Goal: Find specific page/section

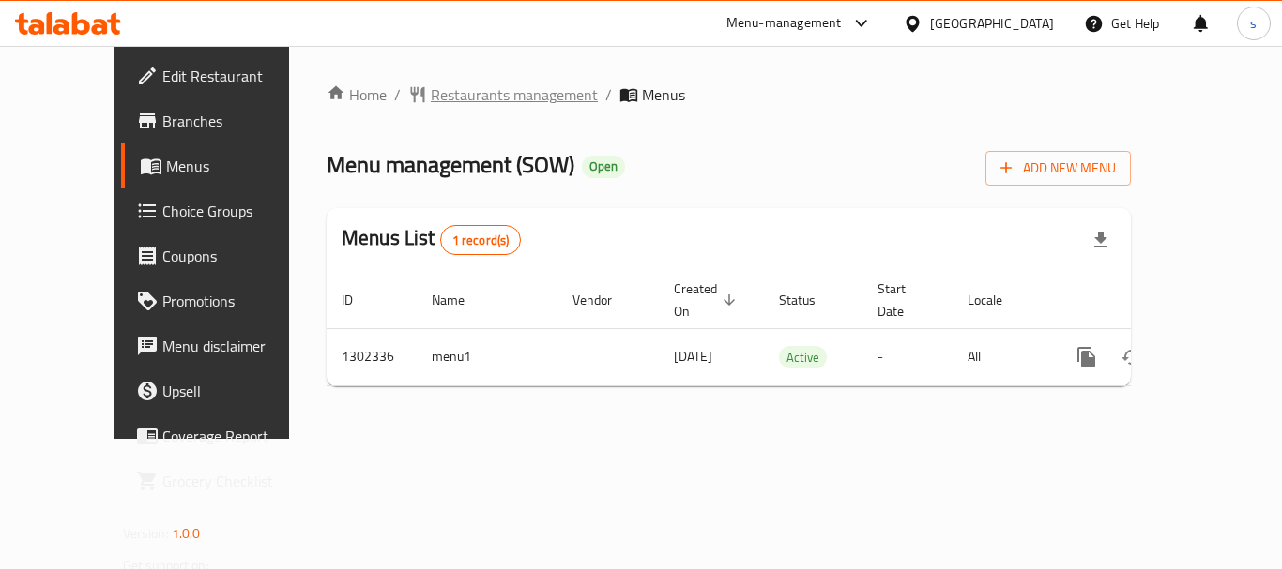
click at [431, 97] on span "Restaurants management" at bounding box center [514, 94] width 167 height 23
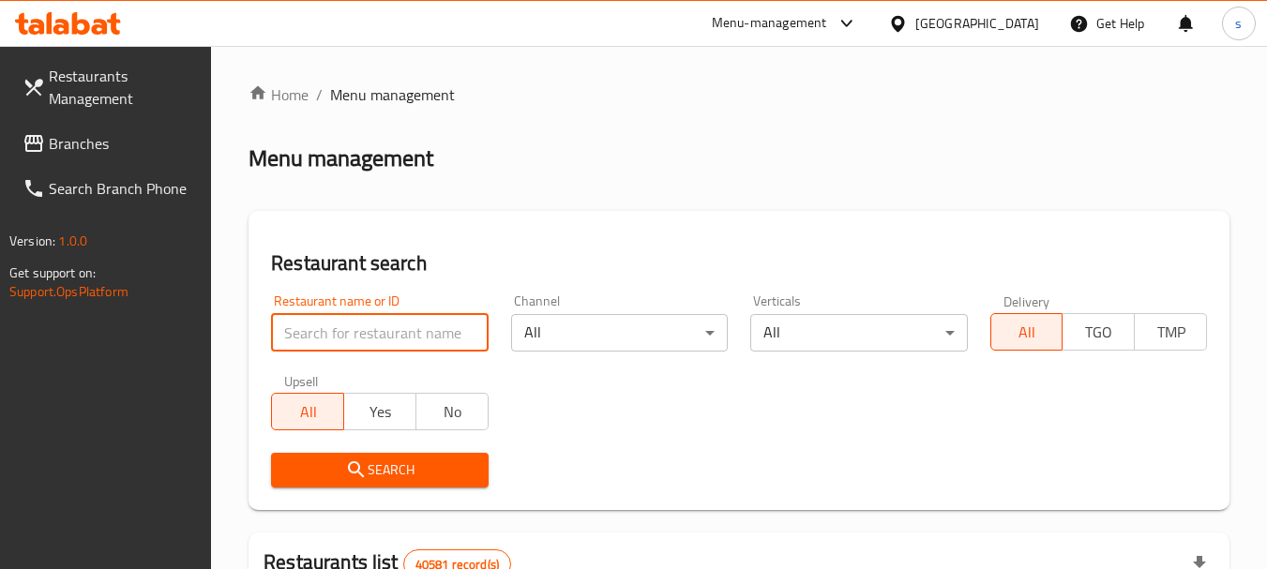
click at [327, 320] on input "search" at bounding box center [379, 333] width 217 height 38
paste input "702335"
type input "702335"
click button "Search" at bounding box center [379, 470] width 217 height 35
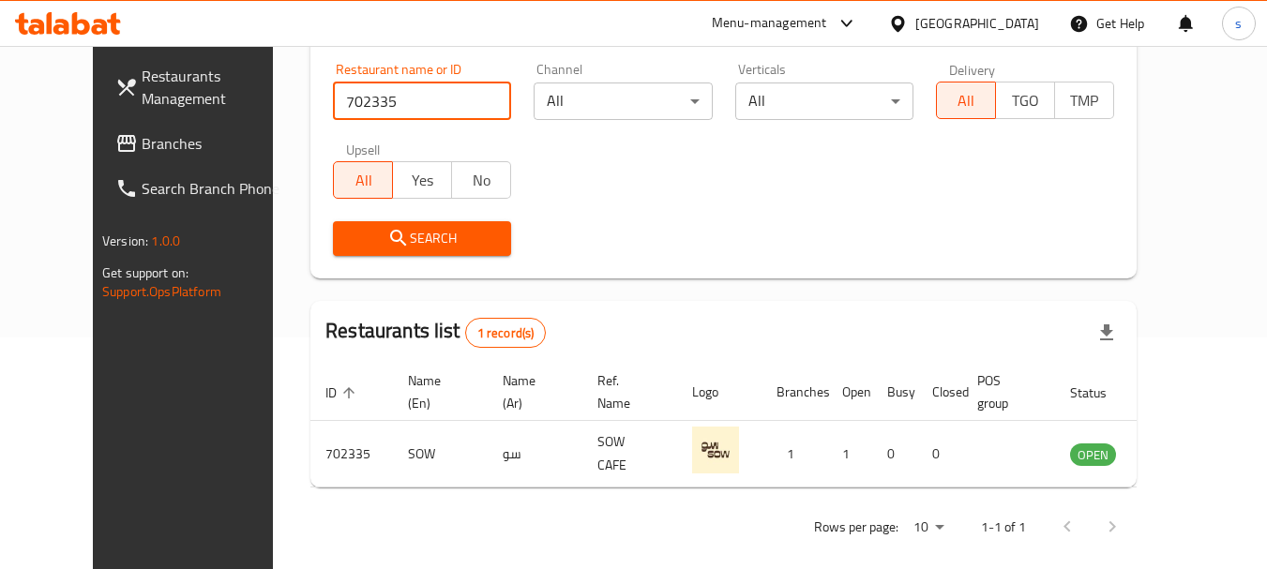
scroll to position [251, 0]
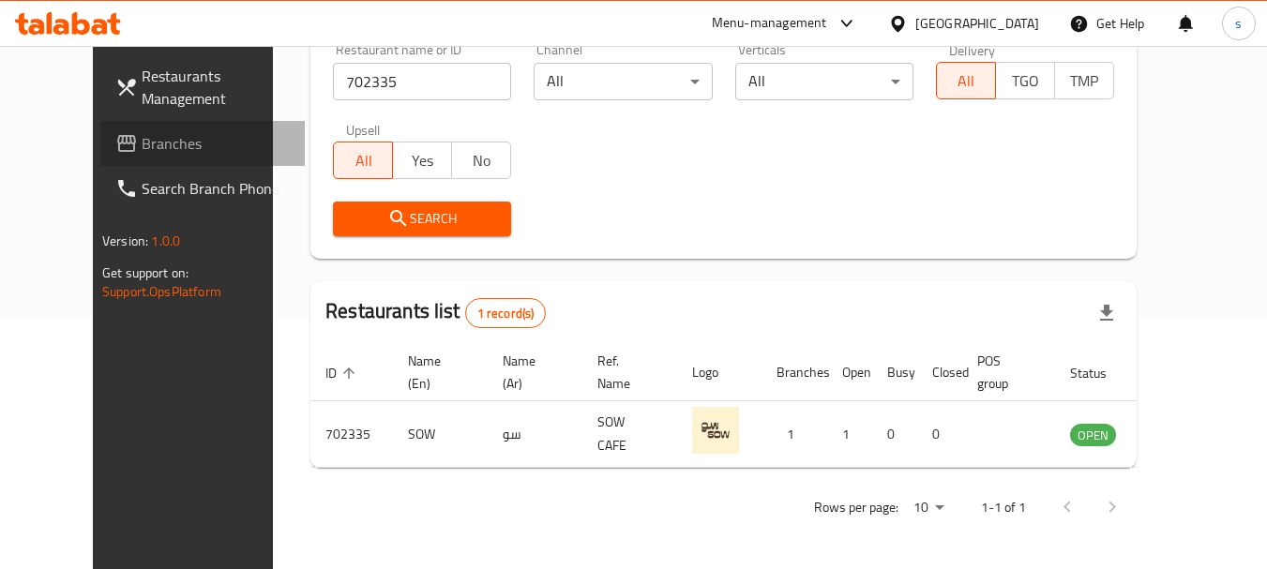
click at [117, 158] on link "Branches" at bounding box center [202, 143] width 205 height 45
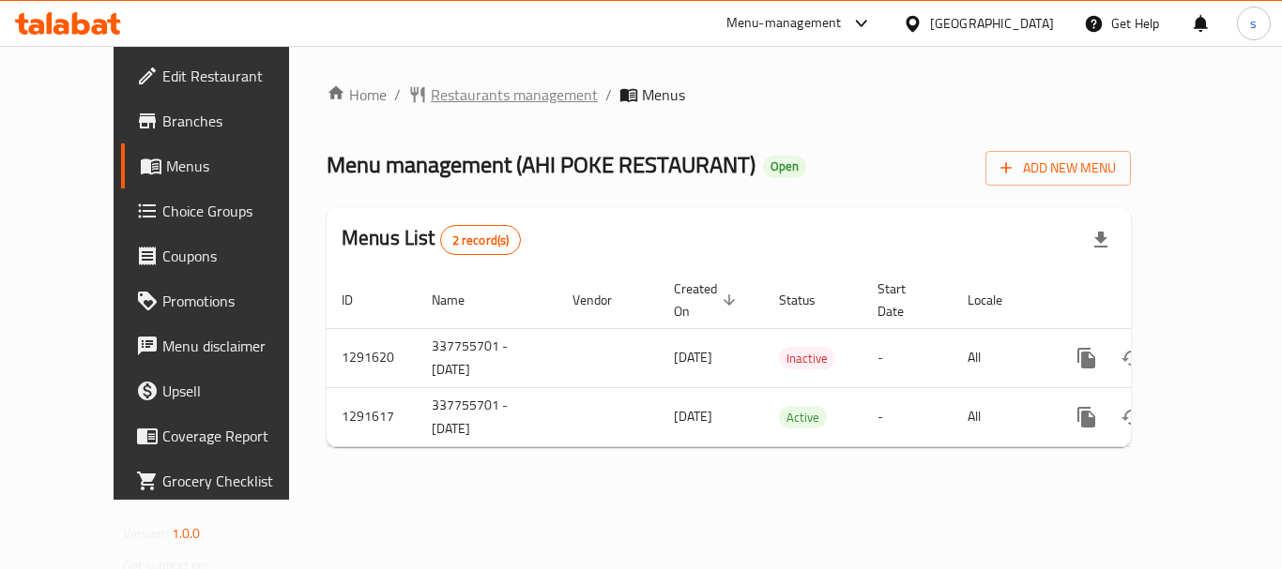
click at [431, 95] on span "Restaurants management" at bounding box center [514, 94] width 167 height 23
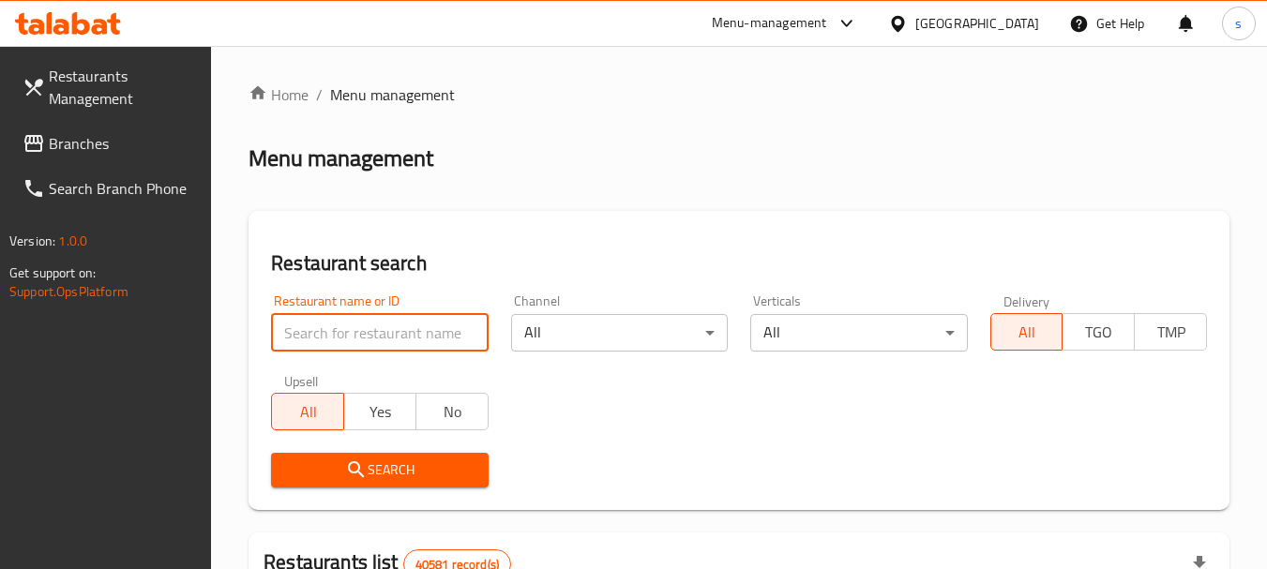
click at [362, 334] on input "search" at bounding box center [379, 333] width 217 height 38
paste input "698726"
type input "698726"
click button "Search" at bounding box center [379, 470] width 217 height 35
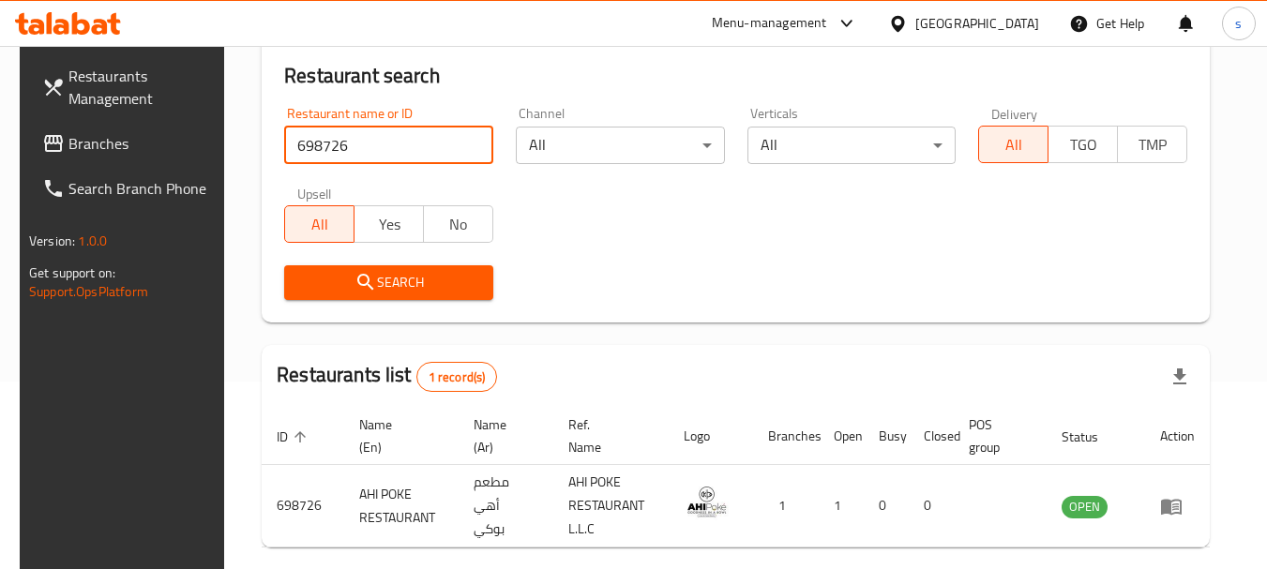
scroll to position [267, 0]
